Goal: Information Seeking & Learning: Check status

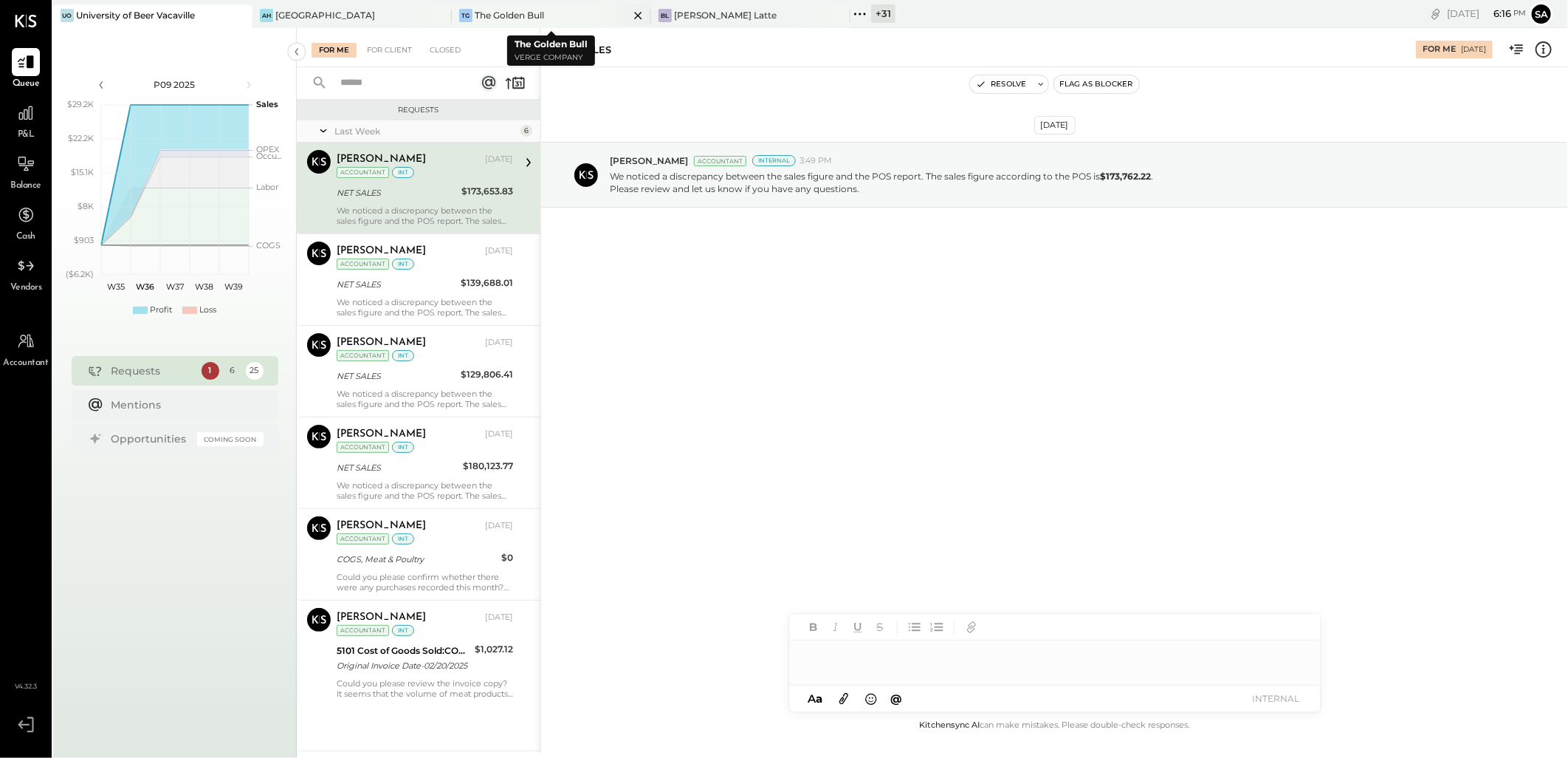
click at [505, 17] on div "The Golden Bull" at bounding box center [509, 15] width 69 height 12
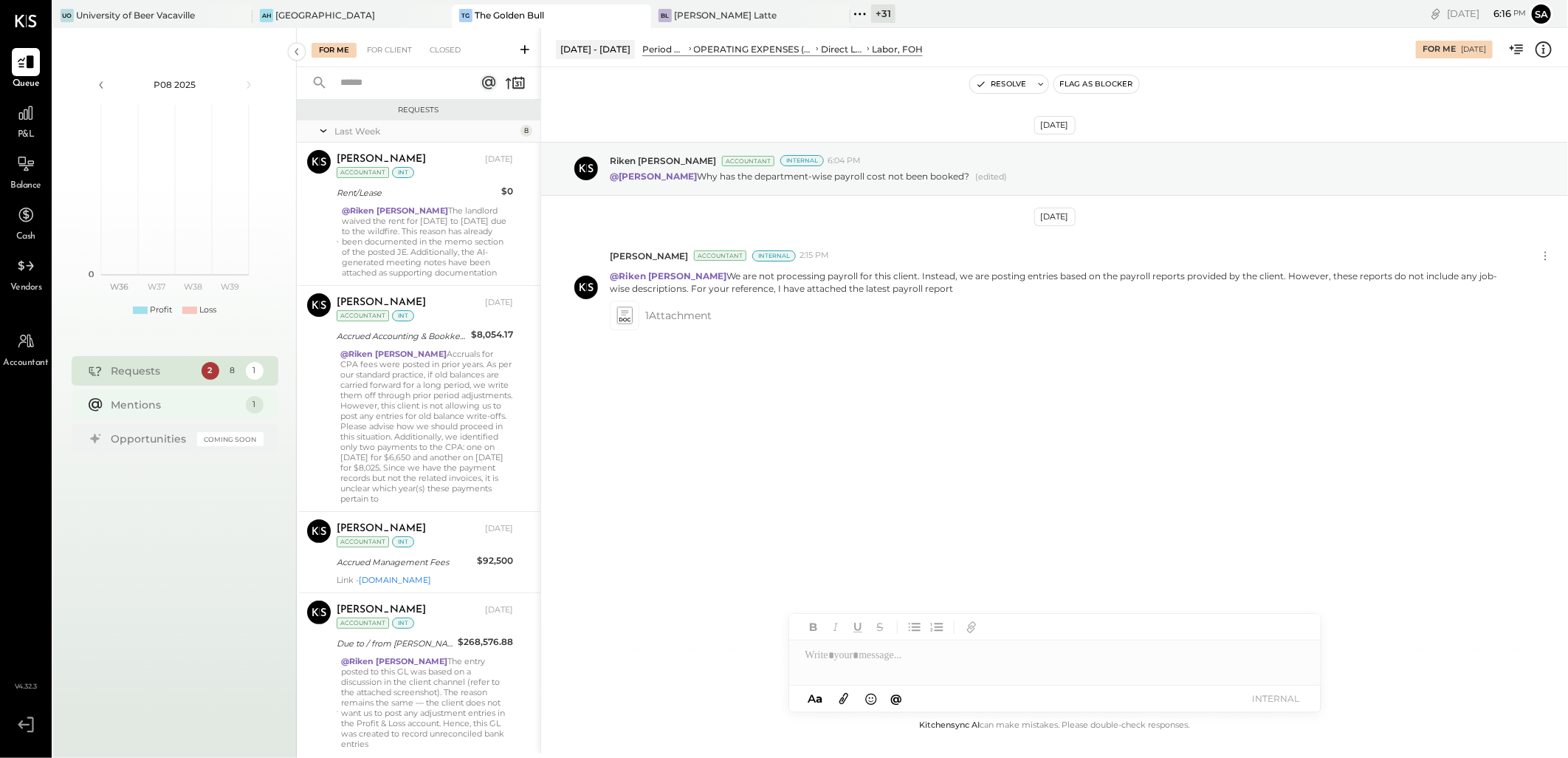
click at [153, 403] on div "Mentions" at bounding box center [175, 405] width 127 height 15
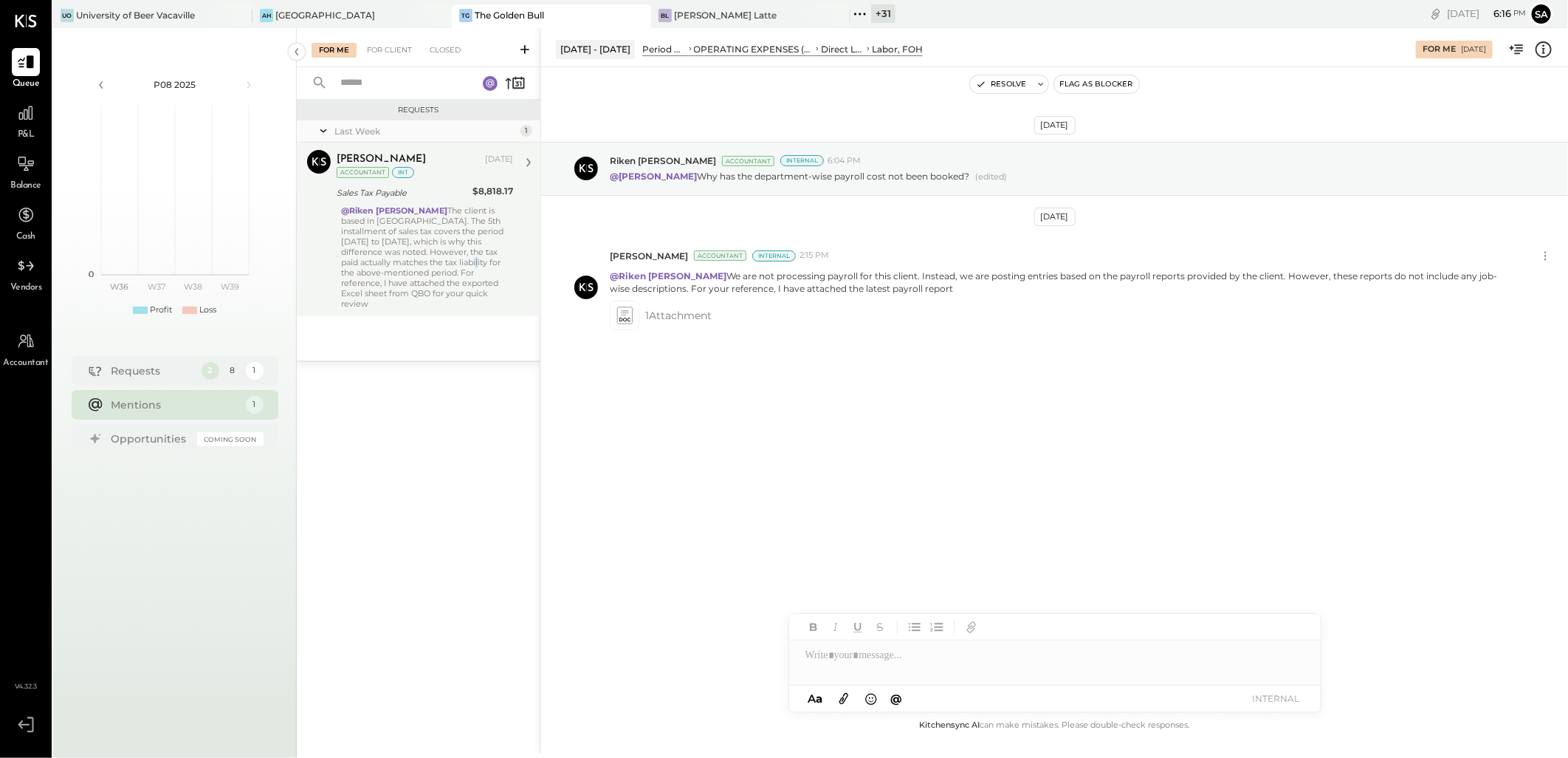
click at [377, 258] on div "@[PERSON_NAME] The client is based in [GEOGRAPHIC_DATA]. The 5th installment of…" at bounding box center [427, 257] width 172 height 103
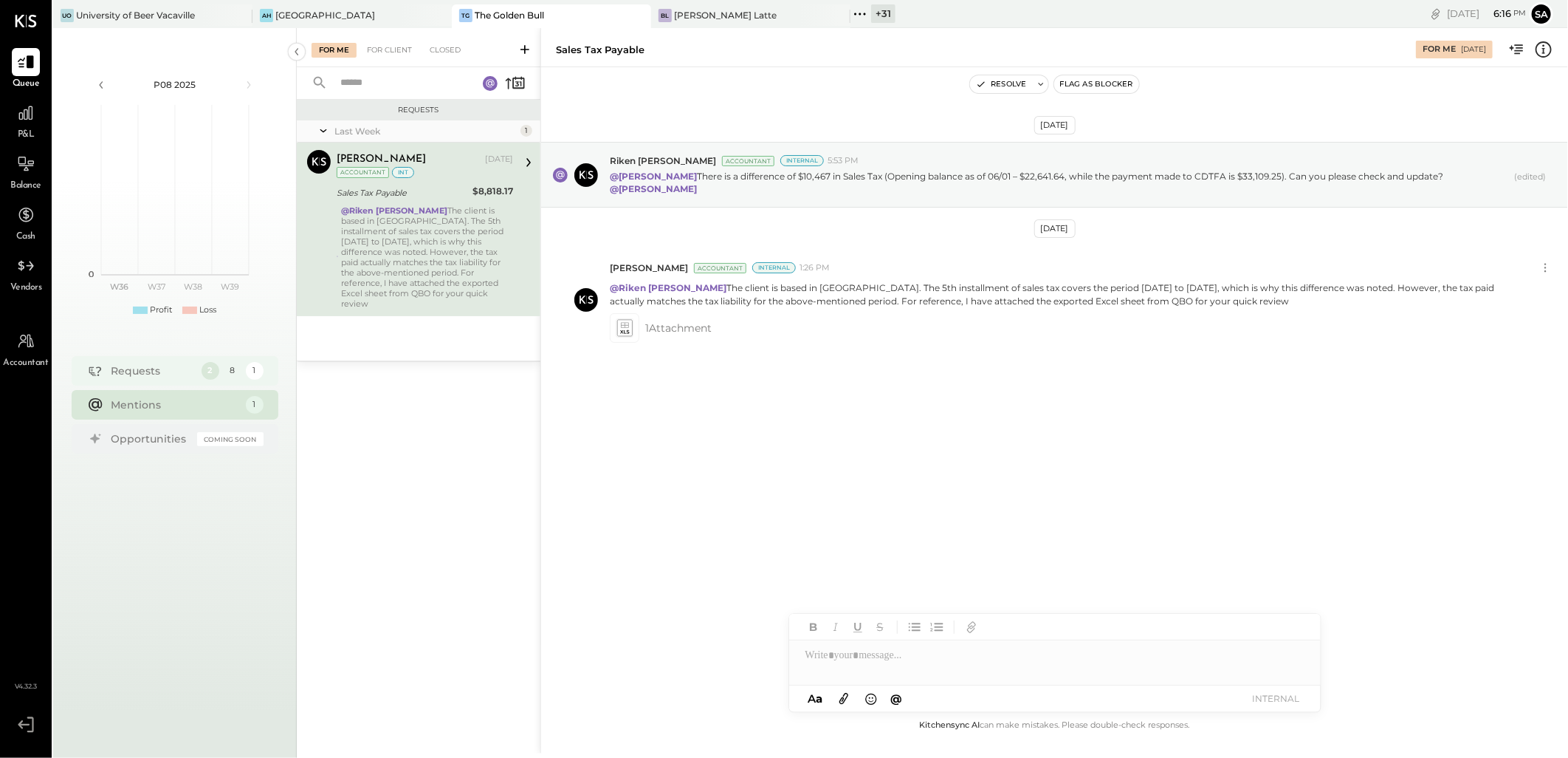
click at [192, 370] on div "Requests" at bounding box center [153, 370] width 82 height 15
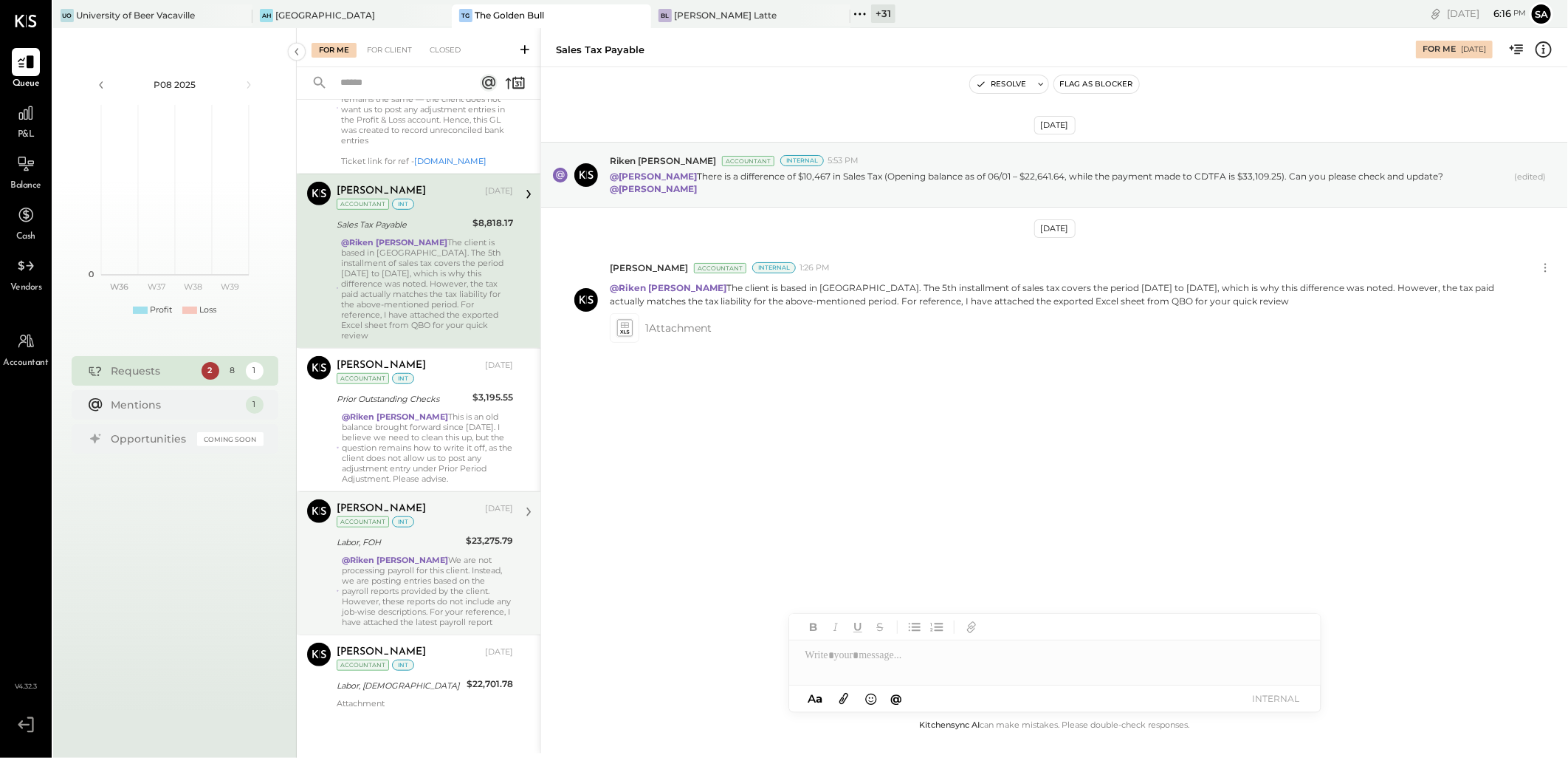
scroll to position [610, 0]
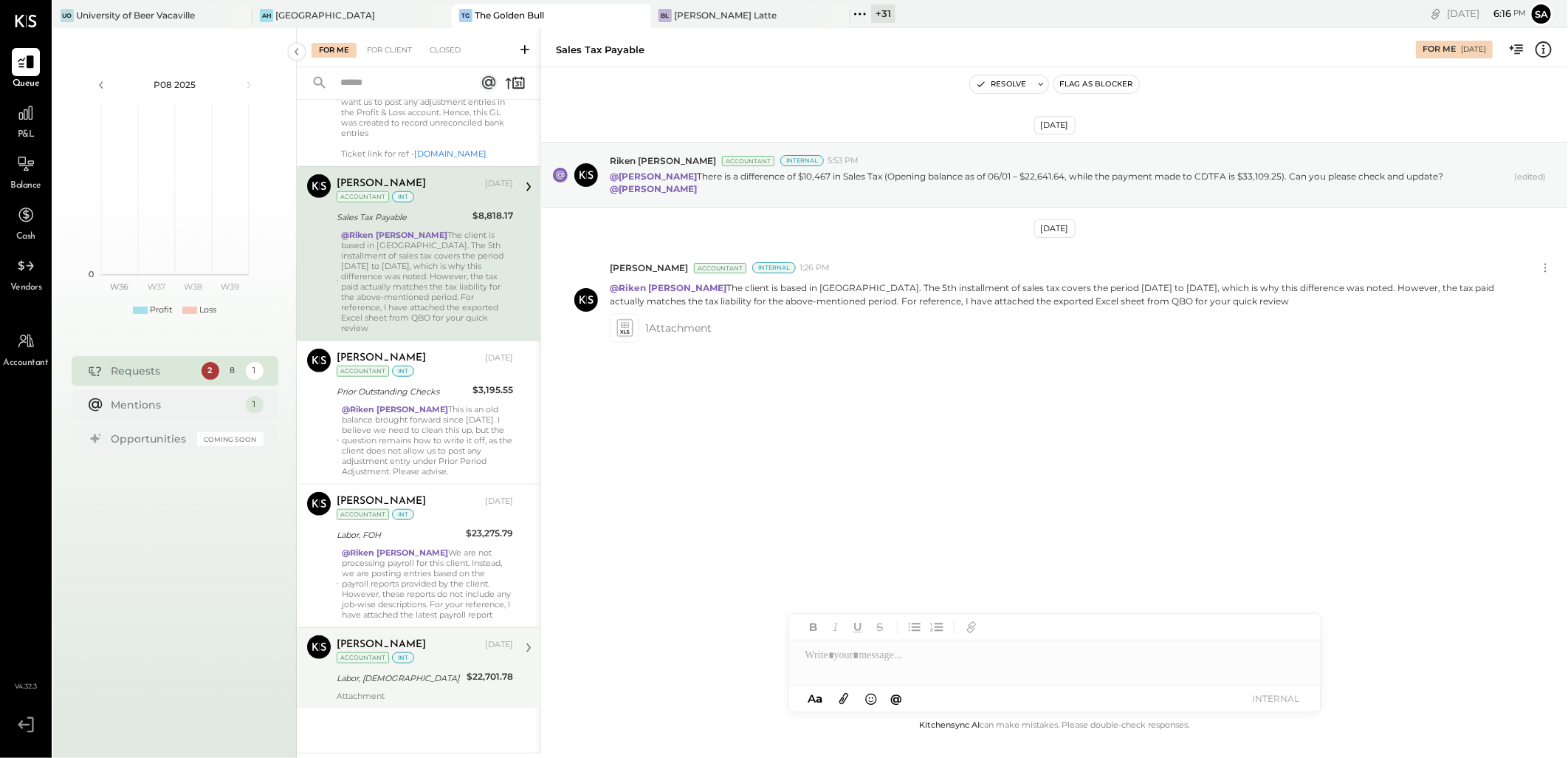
click at [401, 684] on div "Labor, [DEMOGRAPHIC_DATA]" at bounding box center [399, 678] width 125 height 15
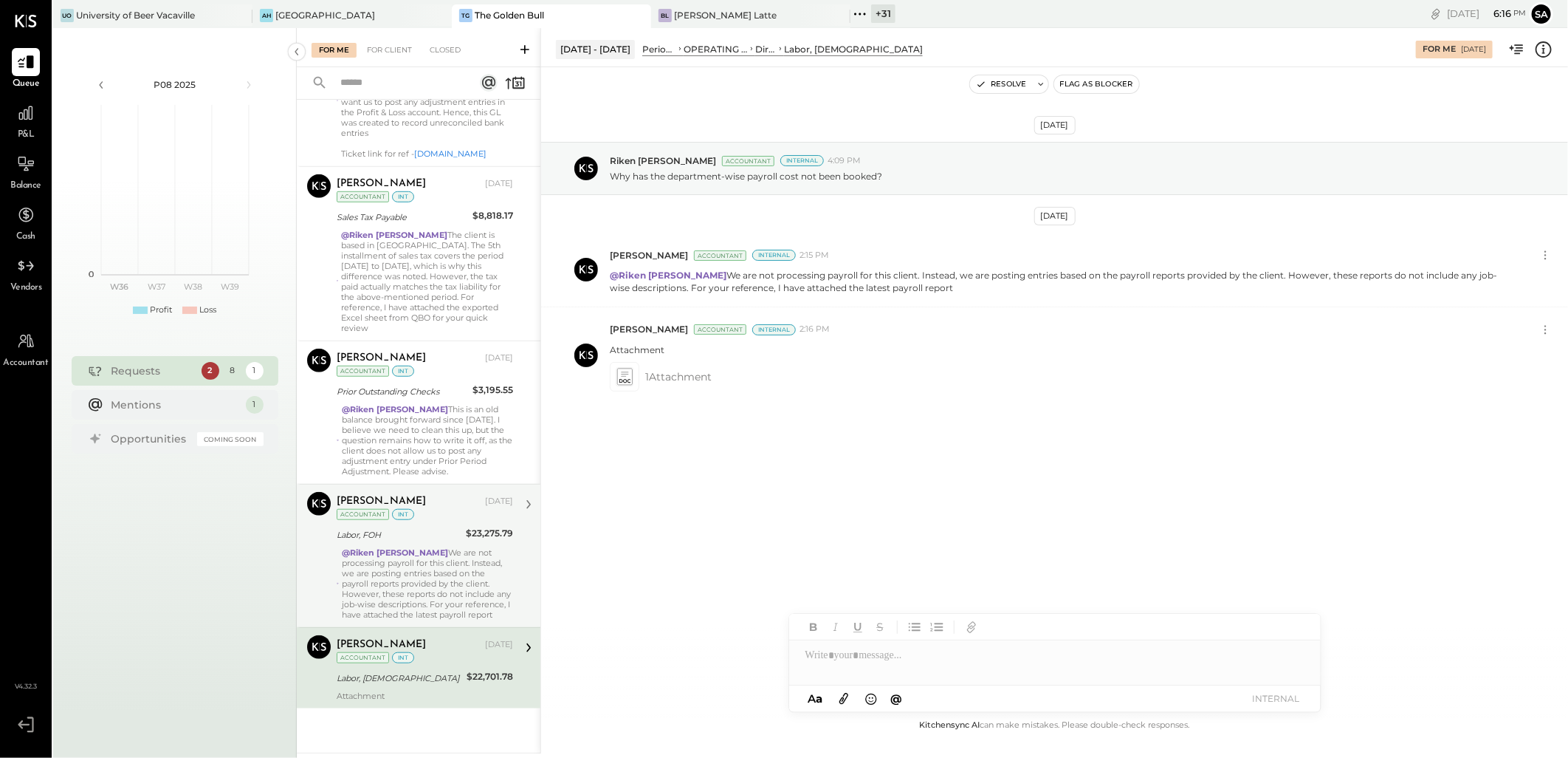
click at [402, 565] on div "@Riken [PERSON_NAME] We are not processing payroll for this client. Instead, we…" at bounding box center [428, 583] width 171 height 73
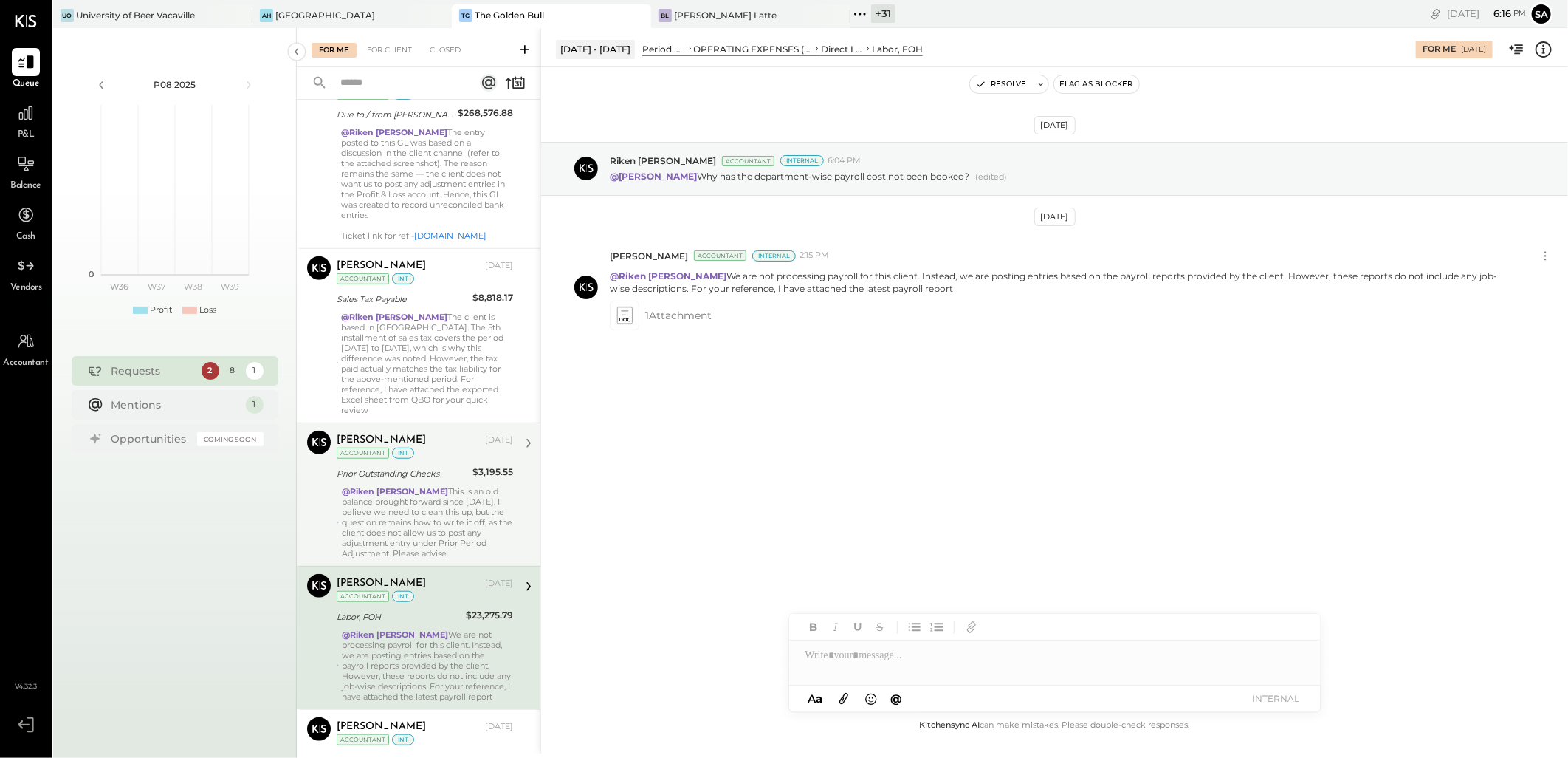
click at [401, 519] on div "@[PERSON_NAME] This is an old balance brought forward since [DATE]. I believe w…" at bounding box center [428, 522] width 171 height 73
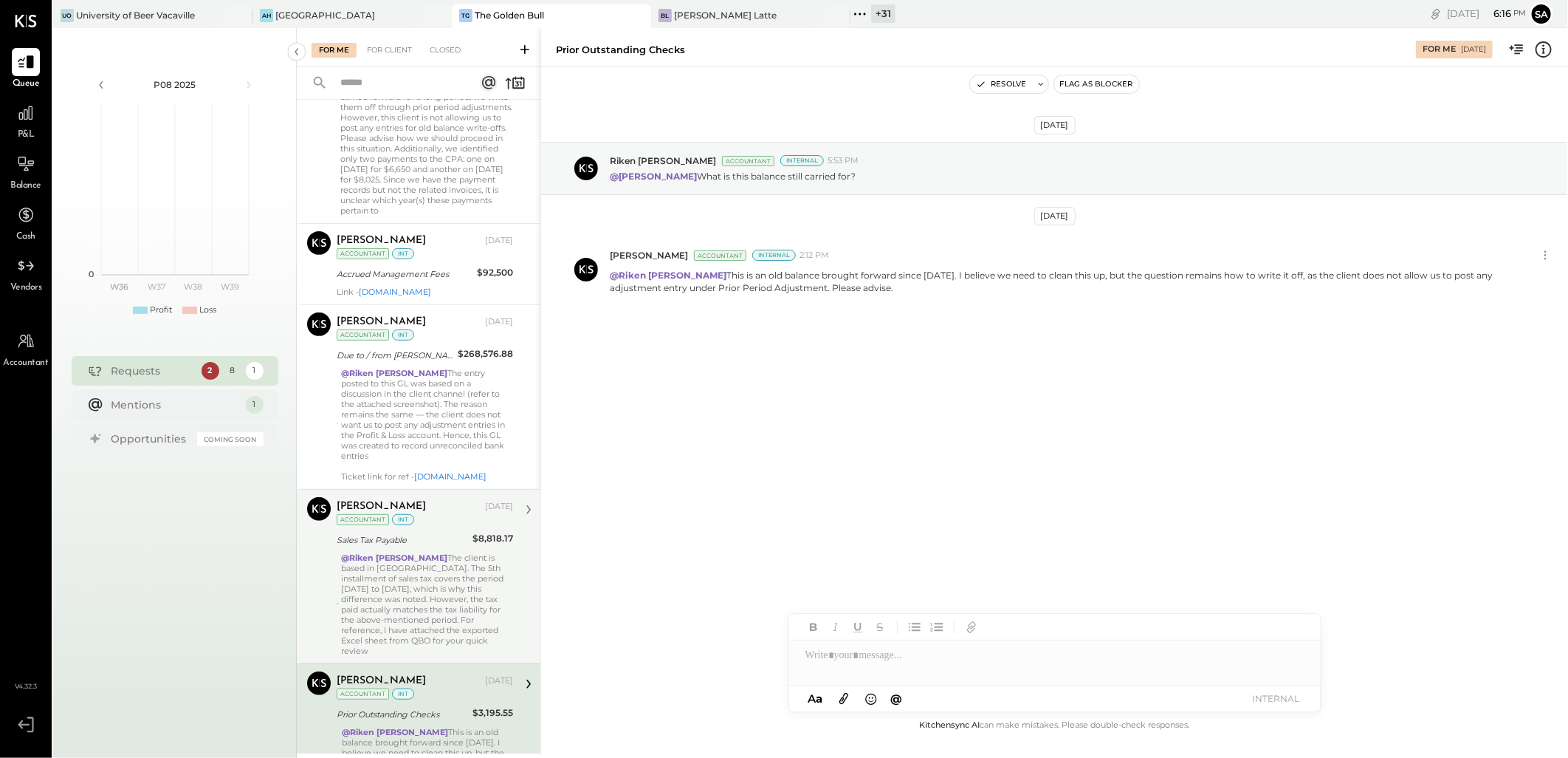
scroll to position [283, 0]
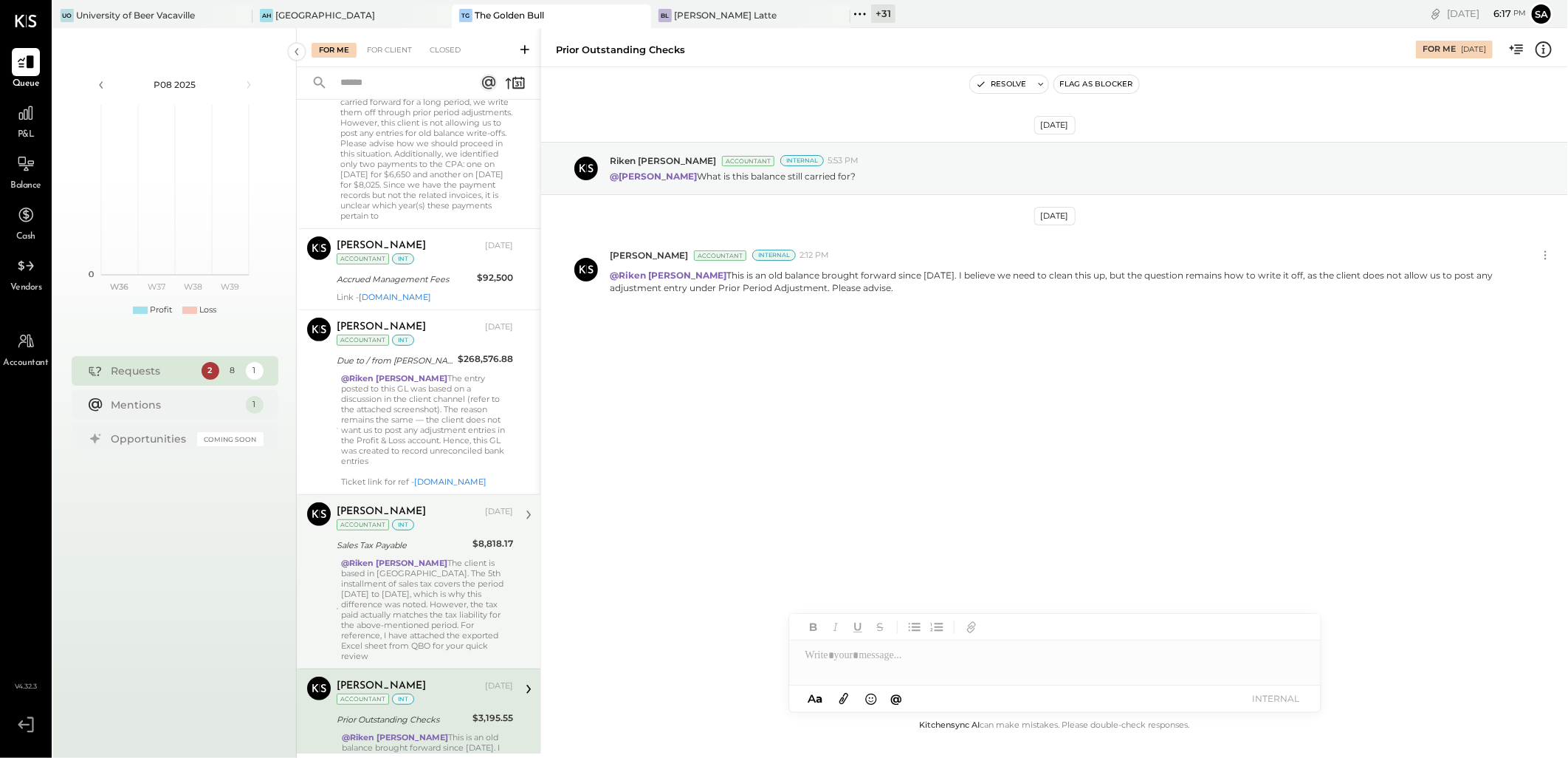
click at [411, 553] on div "Sales Tax Payable" at bounding box center [401, 545] width 131 height 15
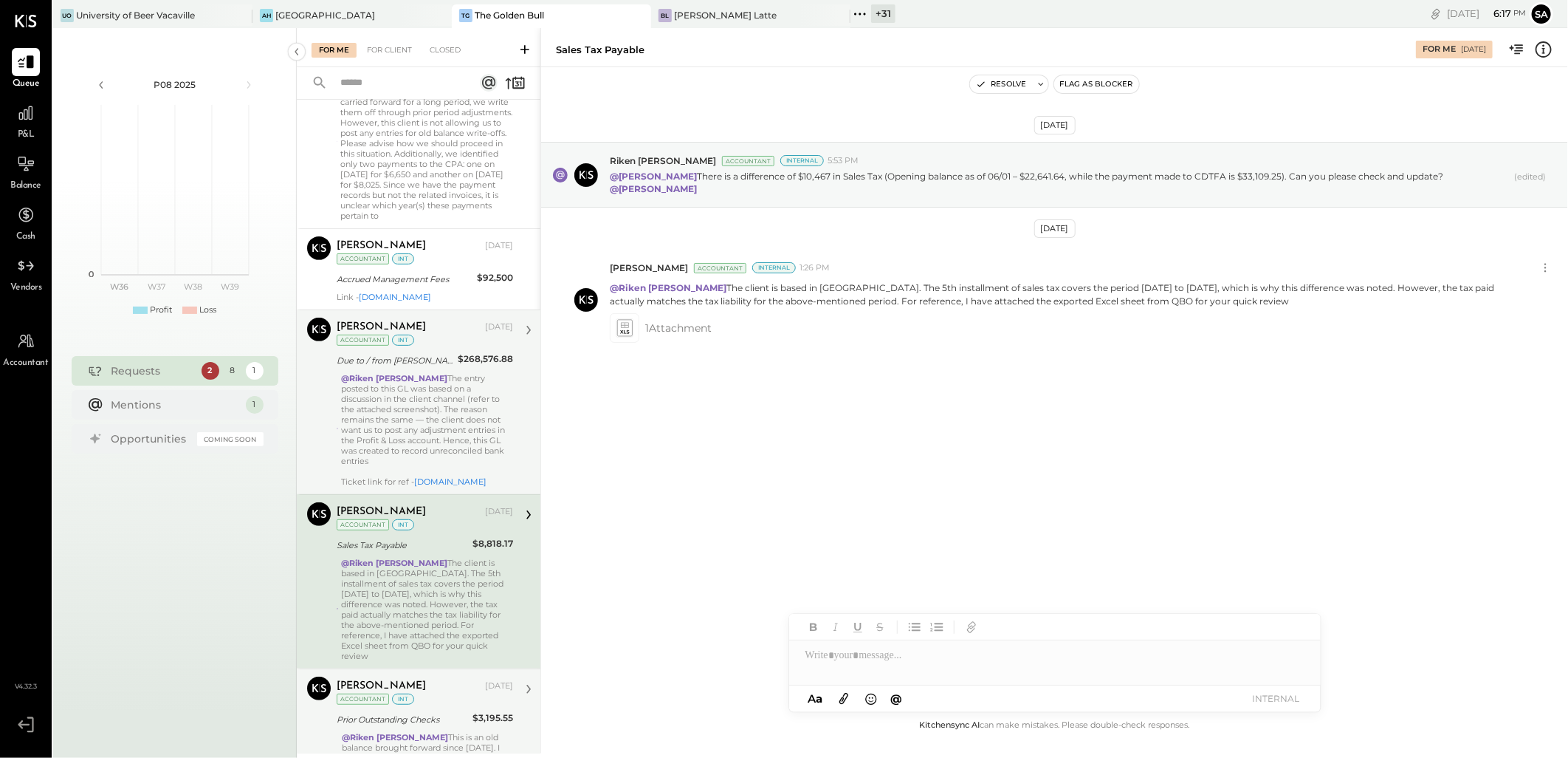
click at [414, 423] on div "@[PERSON_NAME] The entry posted to this GL was based on a discussion in the cli…" at bounding box center [427, 430] width 172 height 114
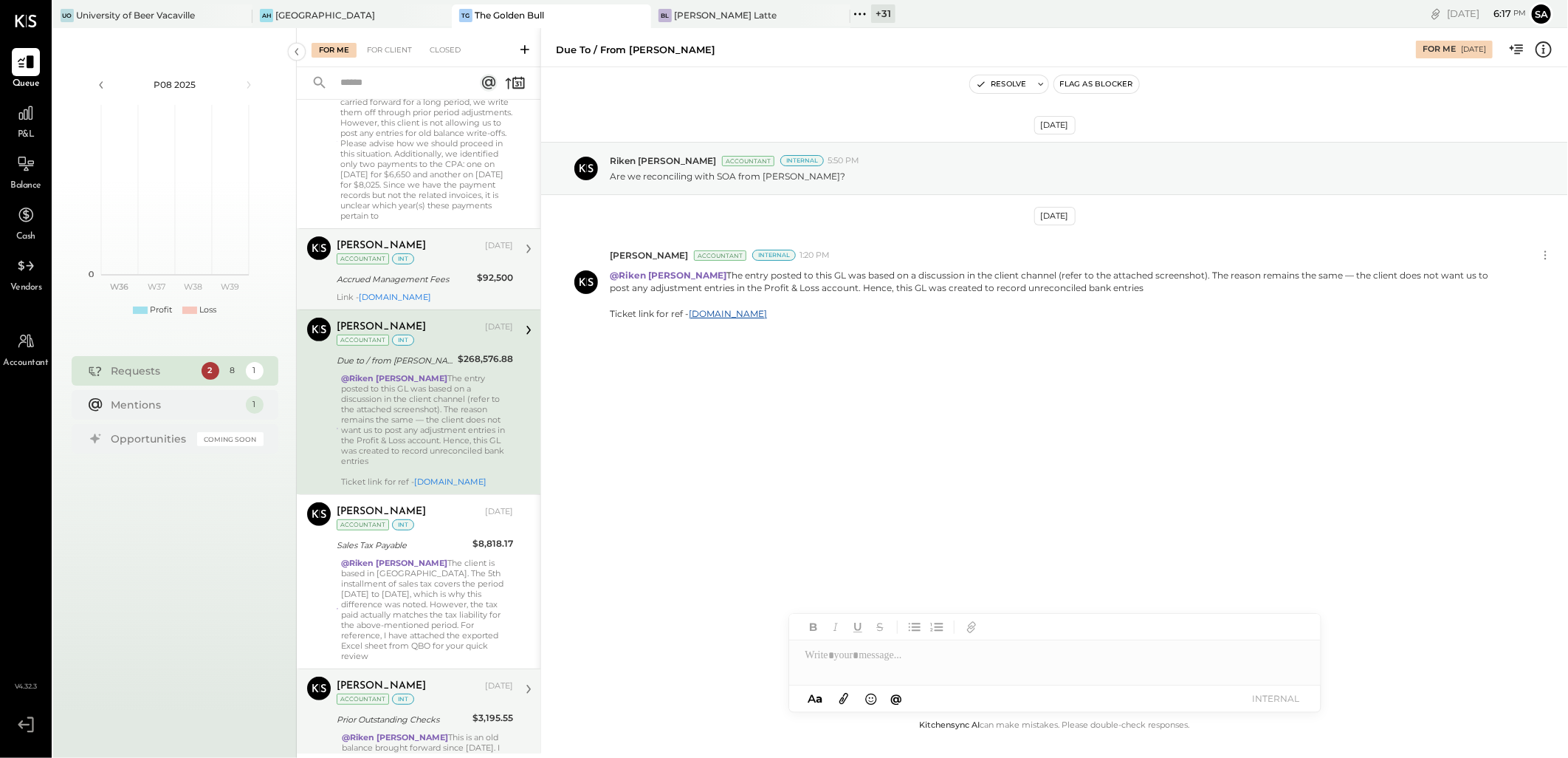
click at [411, 309] on div "[PERSON_NAME] Accountant [PERSON_NAME] [DATE] Accountant int Accrued Management…" at bounding box center [418, 269] width 243 height 81
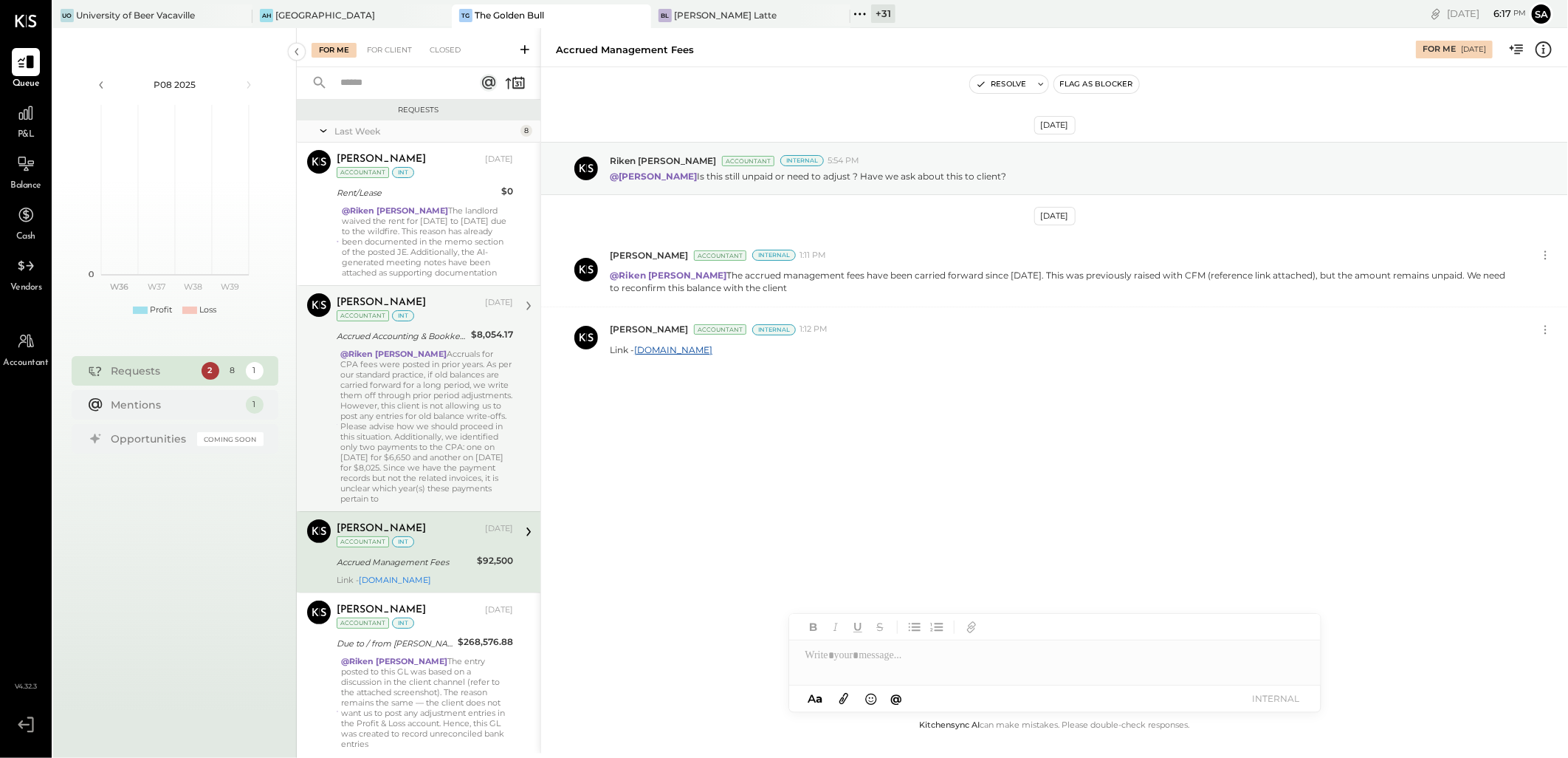
click at [393, 446] on div "@Riken [PERSON_NAME] Accruals for CPA fees were posted in prior years. As per o…" at bounding box center [426, 426] width 172 height 155
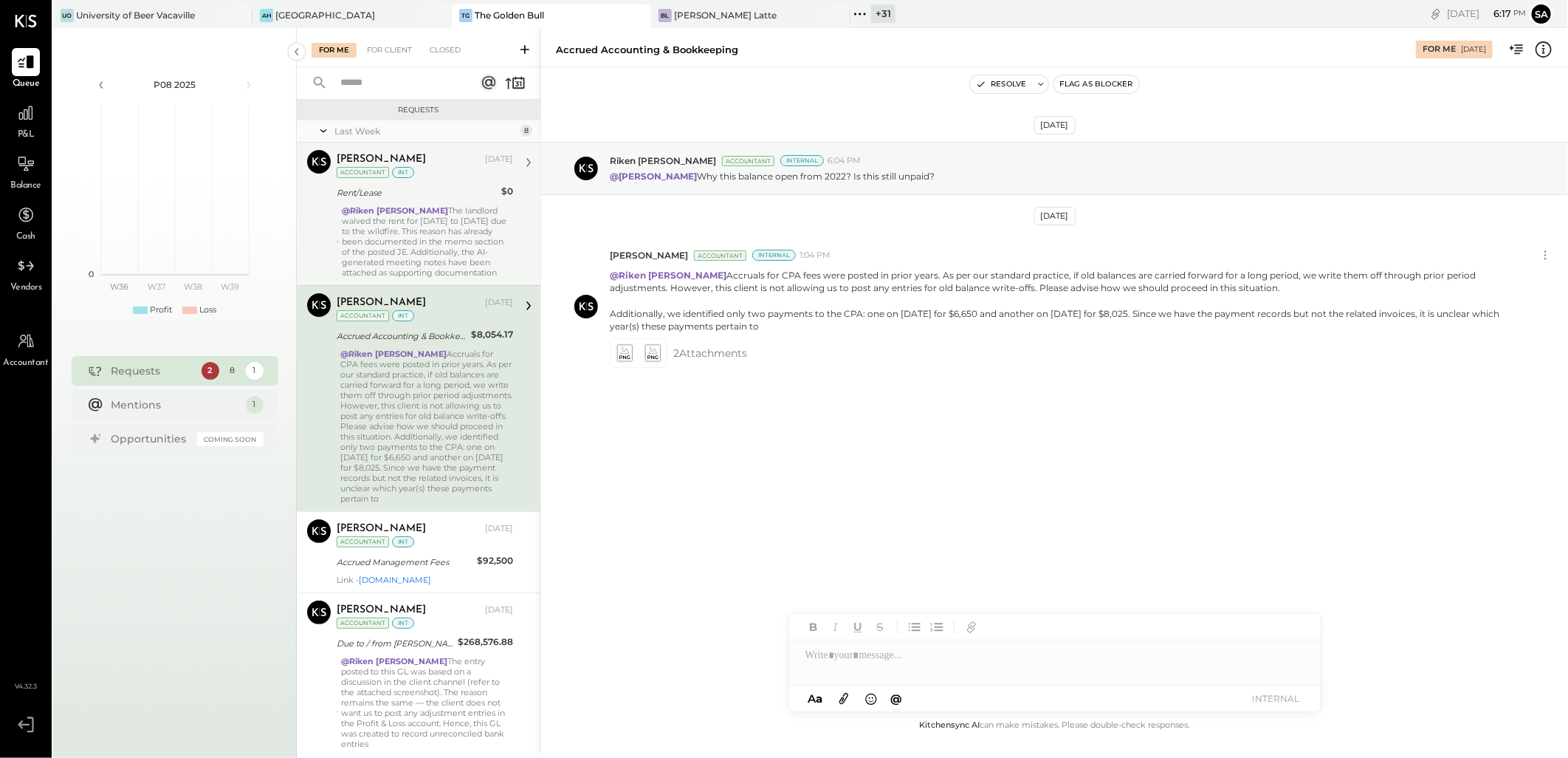
click at [401, 218] on div "@[PERSON_NAME] The landlord waived the rent for [DATE] to [DATE] due to the wil…" at bounding box center [428, 242] width 171 height 73
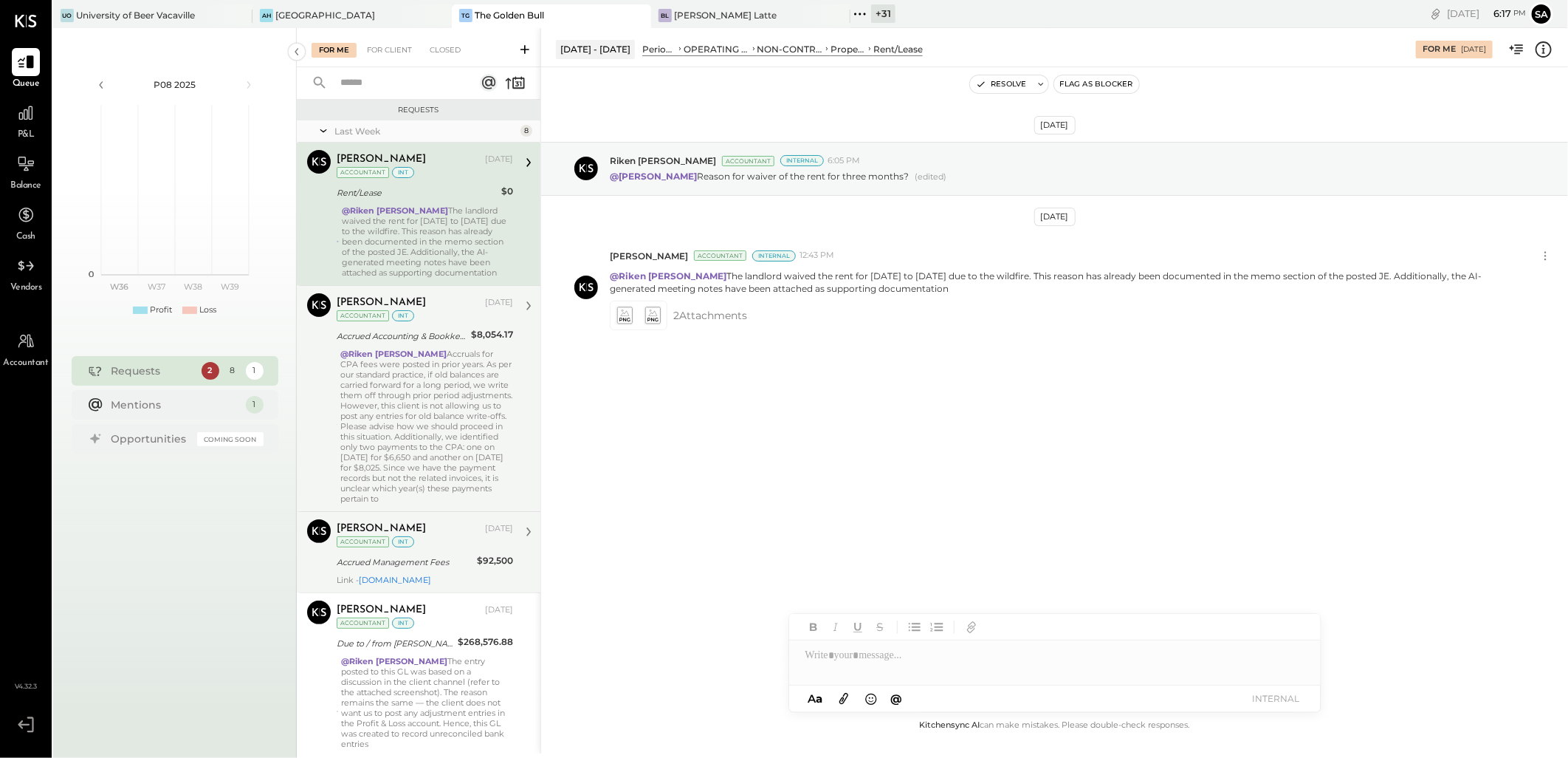
scroll to position [164, 0]
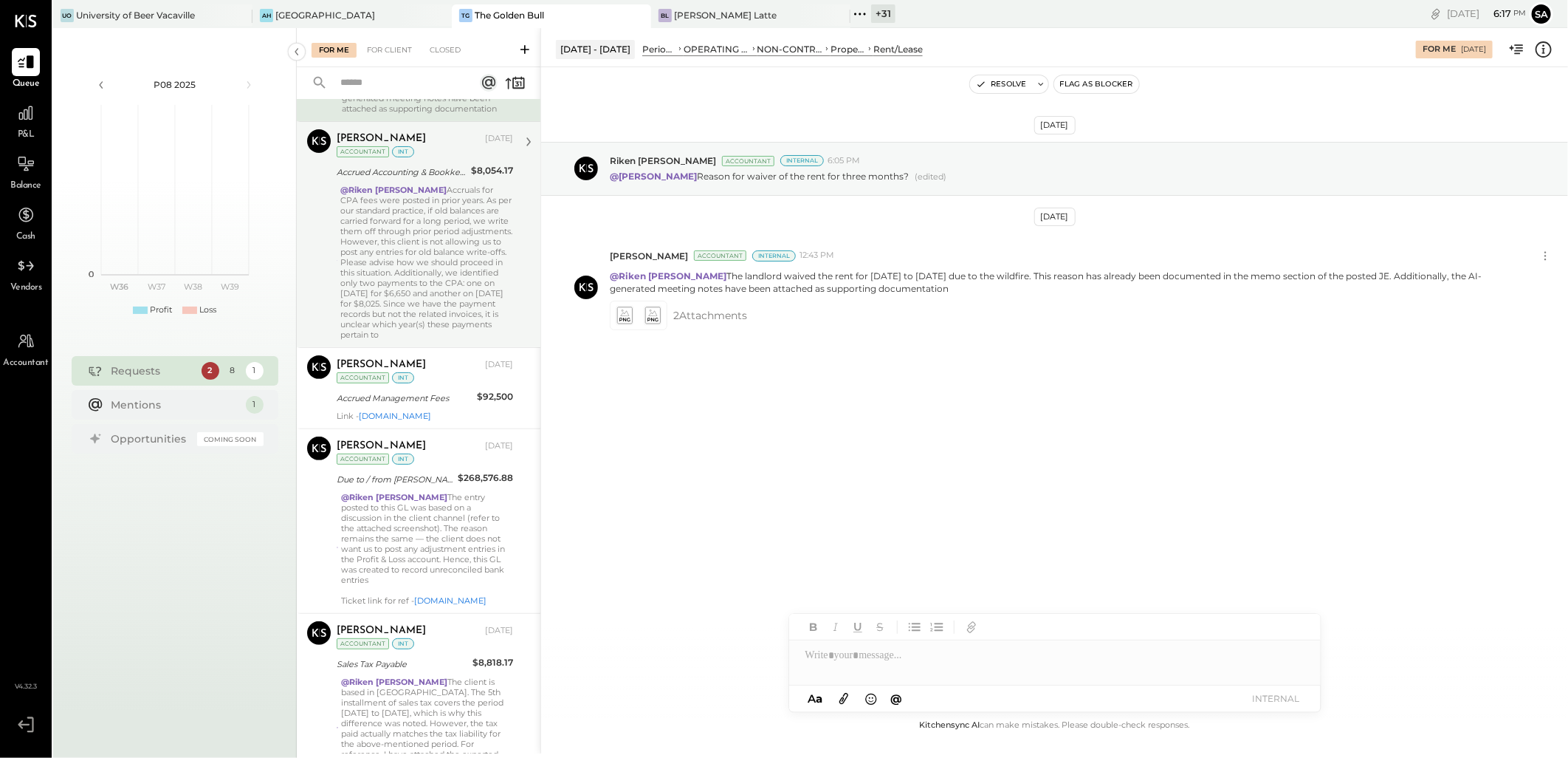
click at [415, 296] on div "@Riken [PERSON_NAME] Accruals for CPA fees were posted in prior years. As per o…" at bounding box center [426, 262] width 172 height 155
